Goal: Task Accomplishment & Management: Use online tool/utility

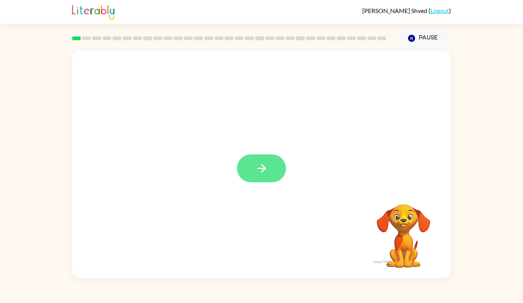
click at [248, 172] on button "button" at bounding box center [261, 168] width 49 height 28
click at [266, 174] on div at bounding box center [261, 165] width 379 height 228
click at [265, 175] on div at bounding box center [261, 165] width 379 height 228
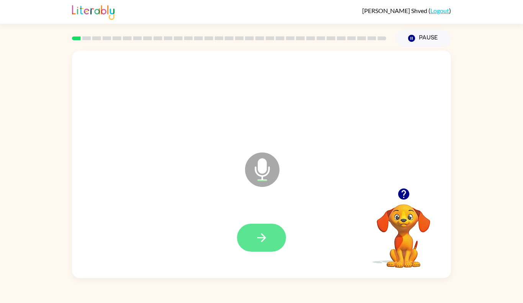
click at [272, 242] on button "button" at bounding box center [261, 238] width 49 height 28
click at [269, 241] on button "button" at bounding box center [261, 238] width 49 height 28
click at [261, 233] on icon "button" at bounding box center [261, 237] width 13 height 13
click at [395, 197] on button "button" at bounding box center [404, 194] width 20 height 20
click at [269, 236] on button "button" at bounding box center [261, 238] width 49 height 28
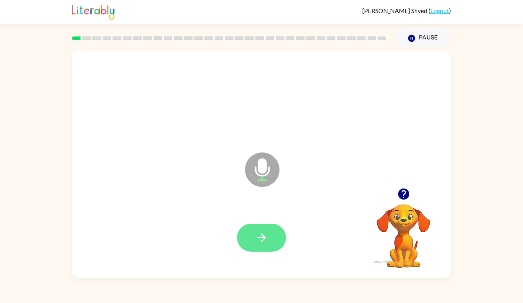
click at [253, 237] on button "button" at bounding box center [261, 238] width 49 height 28
click at [262, 239] on icon "button" at bounding box center [261, 237] width 13 height 13
click at [257, 231] on button "button" at bounding box center [261, 238] width 49 height 28
click at [282, 237] on button "button" at bounding box center [261, 238] width 49 height 28
click at [264, 244] on icon "button" at bounding box center [261, 237] width 13 height 13
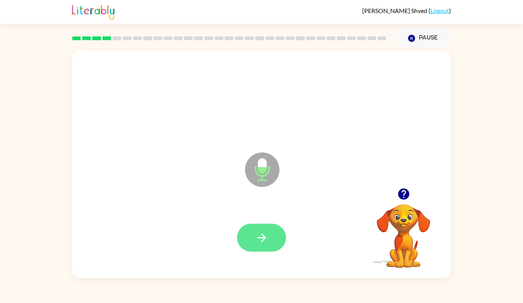
click at [261, 240] on icon "button" at bounding box center [261, 237] width 13 height 13
click at [259, 236] on icon "button" at bounding box center [261, 237] width 13 height 13
click at [259, 237] on icon "button" at bounding box center [261, 237] width 9 height 9
click at [280, 238] on button "button" at bounding box center [261, 238] width 49 height 28
click at [272, 242] on button "button" at bounding box center [261, 238] width 49 height 28
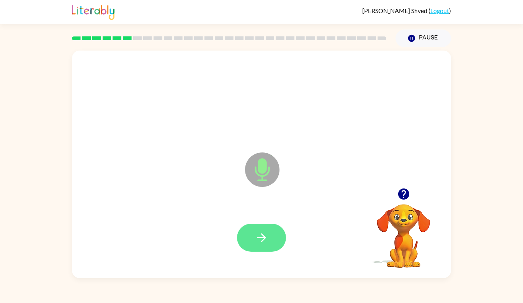
click at [265, 225] on button "button" at bounding box center [261, 238] width 49 height 28
click at [268, 228] on button "button" at bounding box center [261, 238] width 49 height 28
click at [254, 242] on button "button" at bounding box center [261, 238] width 49 height 28
click at [260, 241] on icon "button" at bounding box center [261, 237] width 13 height 13
click at [258, 247] on button "button" at bounding box center [261, 238] width 49 height 28
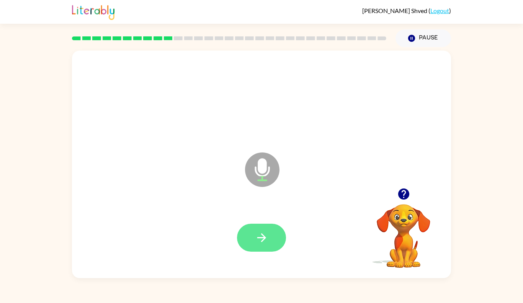
click at [261, 239] on icon "button" at bounding box center [261, 237] width 13 height 13
click at [273, 238] on button "button" at bounding box center [261, 238] width 49 height 28
click at [264, 243] on icon "button" at bounding box center [261, 237] width 13 height 13
click at [256, 249] on button "button" at bounding box center [261, 238] width 49 height 28
click at [260, 239] on icon "button" at bounding box center [261, 237] width 13 height 13
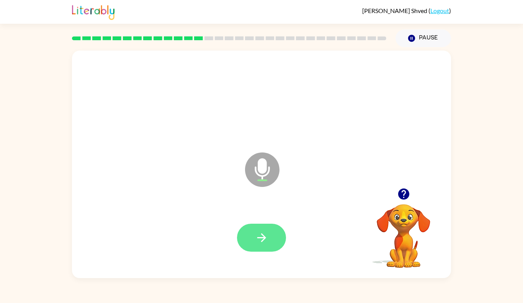
click at [266, 231] on icon "button" at bounding box center [261, 237] width 13 height 13
click at [265, 233] on icon "button" at bounding box center [261, 237] width 13 height 13
click at [272, 233] on button "button" at bounding box center [261, 238] width 49 height 28
click at [268, 241] on icon "button" at bounding box center [261, 237] width 13 height 13
click at [267, 237] on icon "button" at bounding box center [261, 237] width 13 height 13
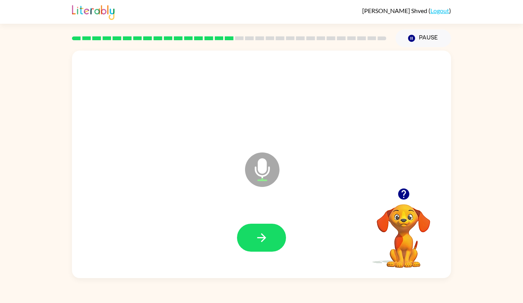
click at [404, 192] on icon "button" at bounding box center [403, 193] width 11 height 11
click at [260, 228] on button "button" at bounding box center [261, 238] width 49 height 28
click at [260, 239] on icon "button" at bounding box center [261, 237] width 13 height 13
click at [260, 240] on icon "button" at bounding box center [261, 237] width 13 height 13
click at [270, 246] on button "button" at bounding box center [261, 238] width 49 height 28
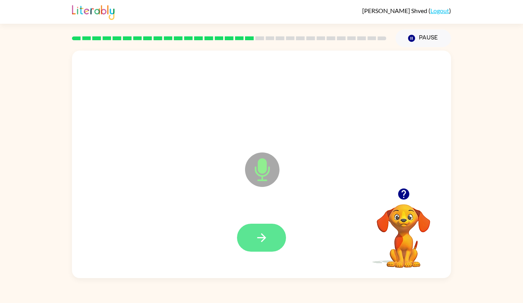
click at [279, 243] on button "button" at bounding box center [261, 238] width 49 height 28
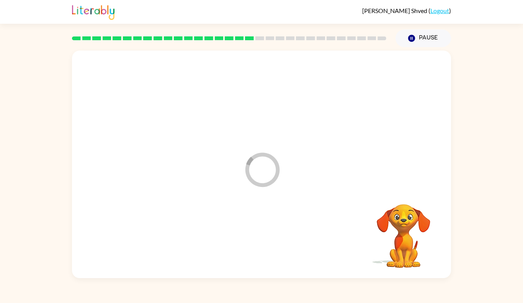
click at [279, 243] on div at bounding box center [262, 238] width 364 height 66
click at [276, 234] on div at bounding box center [262, 238] width 364 height 66
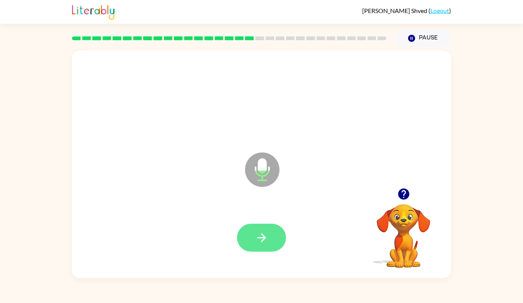
click at [271, 236] on button "button" at bounding box center [261, 238] width 49 height 28
click at [265, 240] on icon "button" at bounding box center [261, 237] width 13 height 13
click at [255, 226] on button "button" at bounding box center [261, 238] width 49 height 28
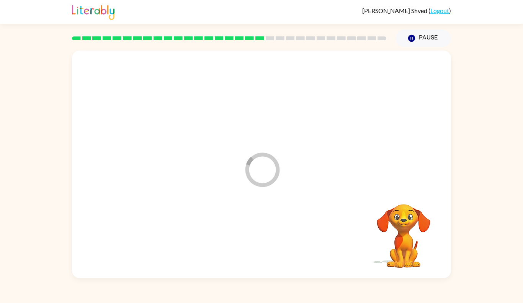
click at [271, 229] on div at bounding box center [262, 238] width 364 height 66
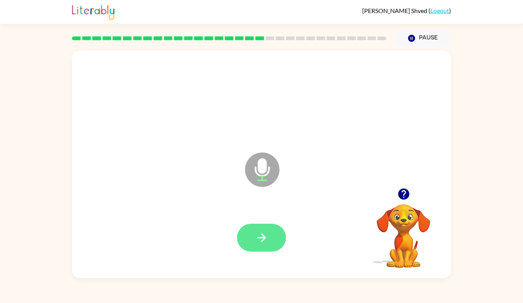
click at [279, 242] on button "button" at bounding box center [261, 238] width 49 height 28
click at [277, 229] on div at bounding box center [261, 238] width 49 height 28
click at [267, 239] on icon "button" at bounding box center [261, 237] width 13 height 13
click at [265, 240] on icon "button" at bounding box center [261, 237] width 13 height 13
click at [273, 249] on div at bounding box center [261, 238] width 49 height 28
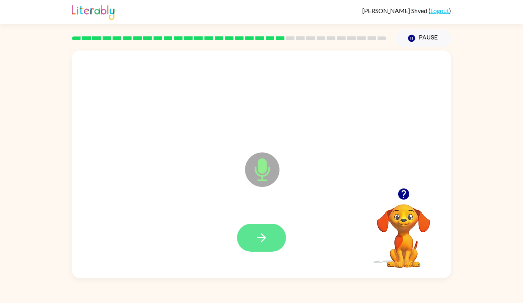
click at [253, 244] on button "button" at bounding box center [261, 238] width 49 height 28
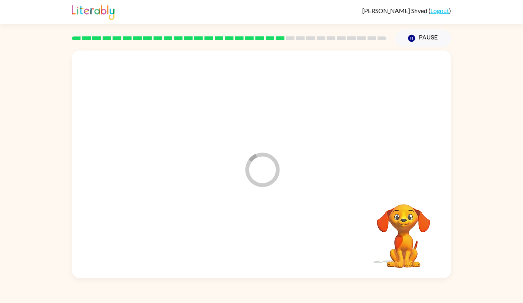
click at [252, 240] on div at bounding box center [262, 238] width 364 height 66
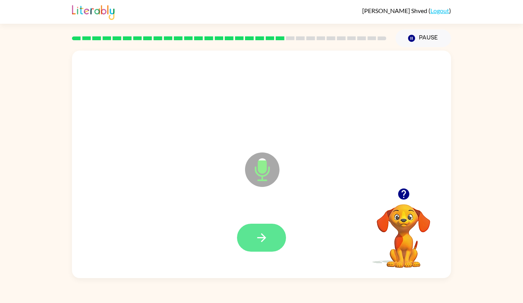
click at [249, 241] on button "button" at bounding box center [261, 238] width 49 height 28
click at [257, 244] on div at bounding box center [261, 238] width 49 height 28
click at [263, 245] on button "button" at bounding box center [261, 238] width 49 height 28
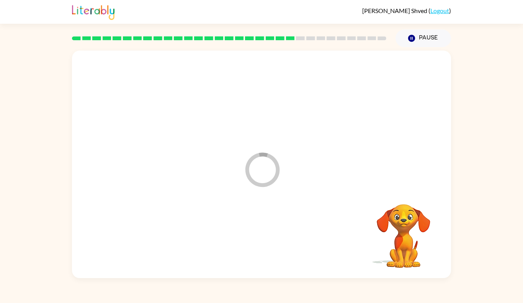
click at [266, 244] on div at bounding box center [262, 238] width 364 height 66
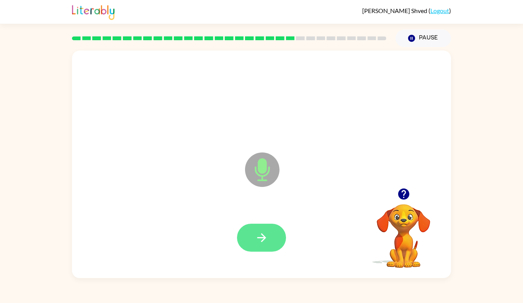
click at [261, 232] on icon "button" at bounding box center [261, 237] width 13 height 13
click at [263, 247] on button "button" at bounding box center [261, 238] width 49 height 28
click at [259, 245] on button "button" at bounding box center [261, 238] width 49 height 28
click at [267, 243] on div at bounding box center [261, 238] width 49 height 28
click at [268, 237] on icon "button" at bounding box center [261, 237] width 13 height 13
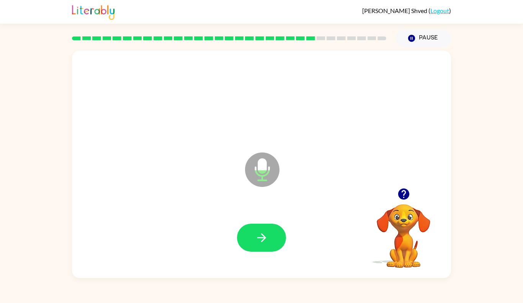
click at [265, 231] on div at bounding box center [262, 238] width 364 height 66
click at [268, 227] on button "button" at bounding box center [261, 238] width 49 height 28
click at [267, 226] on div at bounding box center [261, 238] width 49 height 28
click at [257, 244] on icon "button" at bounding box center [261, 237] width 13 height 13
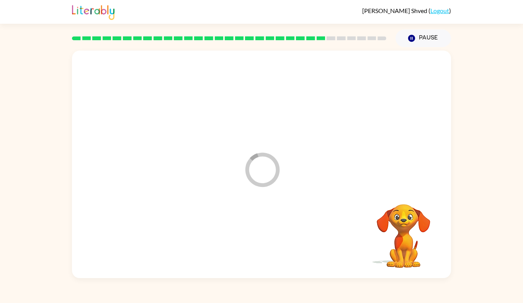
click at [260, 234] on div at bounding box center [262, 238] width 364 height 66
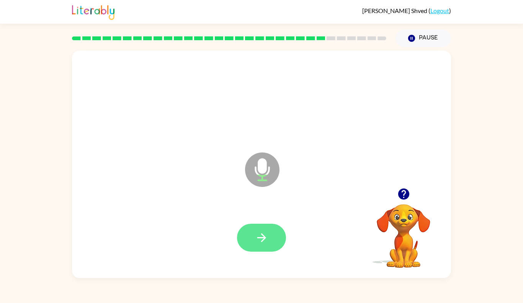
click at [266, 231] on button "button" at bounding box center [261, 238] width 49 height 28
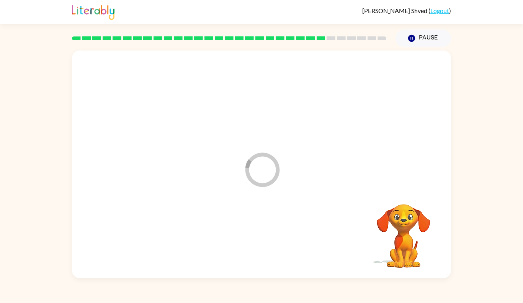
click at [277, 246] on div at bounding box center [262, 238] width 364 height 66
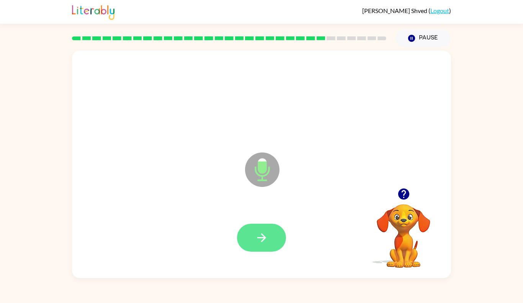
click at [269, 243] on button "button" at bounding box center [261, 238] width 49 height 28
click at [264, 231] on div at bounding box center [261, 238] width 49 height 28
click at [266, 244] on icon "button" at bounding box center [261, 237] width 13 height 13
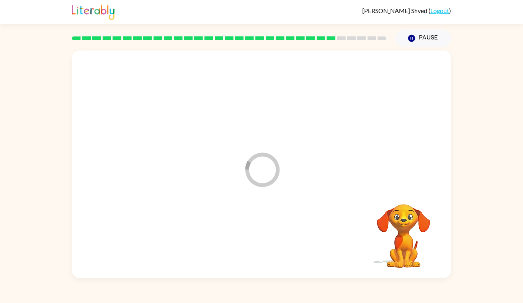
click at [271, 241] on div at bounding box center [262, 238] width 364 height 66
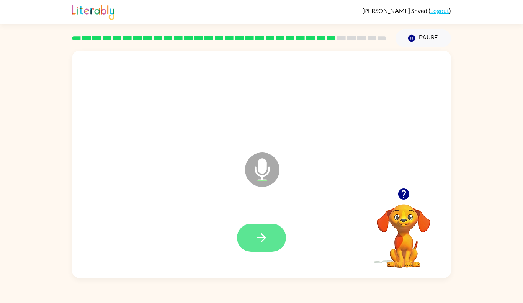
click at [255, 242] on icon "button" at bounding box center [261, 237] width 13 height 13
click at [269, 238] on button "button" at bounding box center [261, 238] width 49 height 28
click at [270, 239] on div at bounding box center [262, 238] width 364 height 66
click at [278, 225] on button "button" at bounding box center [261, 238] width 49 height 28
click at [268, 233] on div at bounding box center [261, 238] width 49 height 28
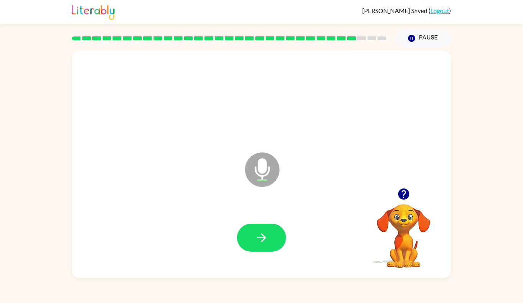
click at [260, 234] on icon "button" at bounding box center [261, 237] width 13 height 13
click at [257, 233] on div at bounding box center [262, 238] width 364 height 66
click at [259, 237] on icon "button" at bounding box center [261, 237] width 9 height 9
click at [264, 241] on div at bounding box center [261, 238] width 49 height 28
click at [280, 235] on button "button" at bounding box center [261, 238] width 49 height 28
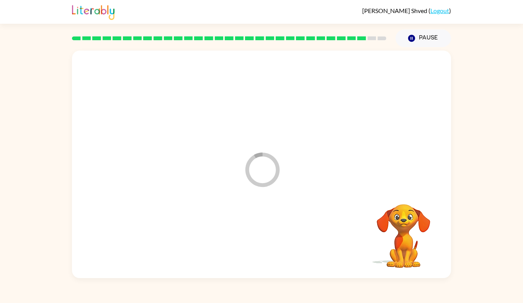
click at [275, 237] on div at bounding box center [262, 238] width 364 height 66
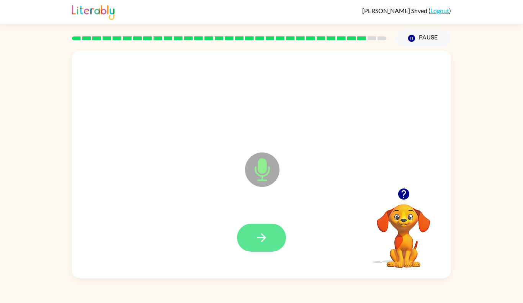
click at [262, 240] on icon "button" at bounding box center [261, 237] width 9 height 9
click at [270, 239] on div at bounding box center [261, 238] width 49 height 28
click at [262, 228] on button "button" at bounding box center [261, 238] width 49 height 28
click at [259, 234] on div at bounding box center [262, 238] width 364 height 66
click at [266, 241] on icon "button" at bounding box center [261, 237] width 13 height 13
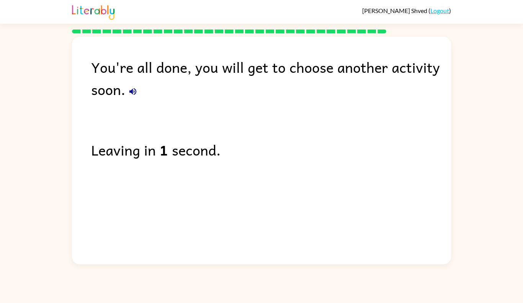
click at [138, 95] on button "button" at bounding box center [132, 91] width 15 height 15
